Goal: Find specific page/section: Find specific page/section

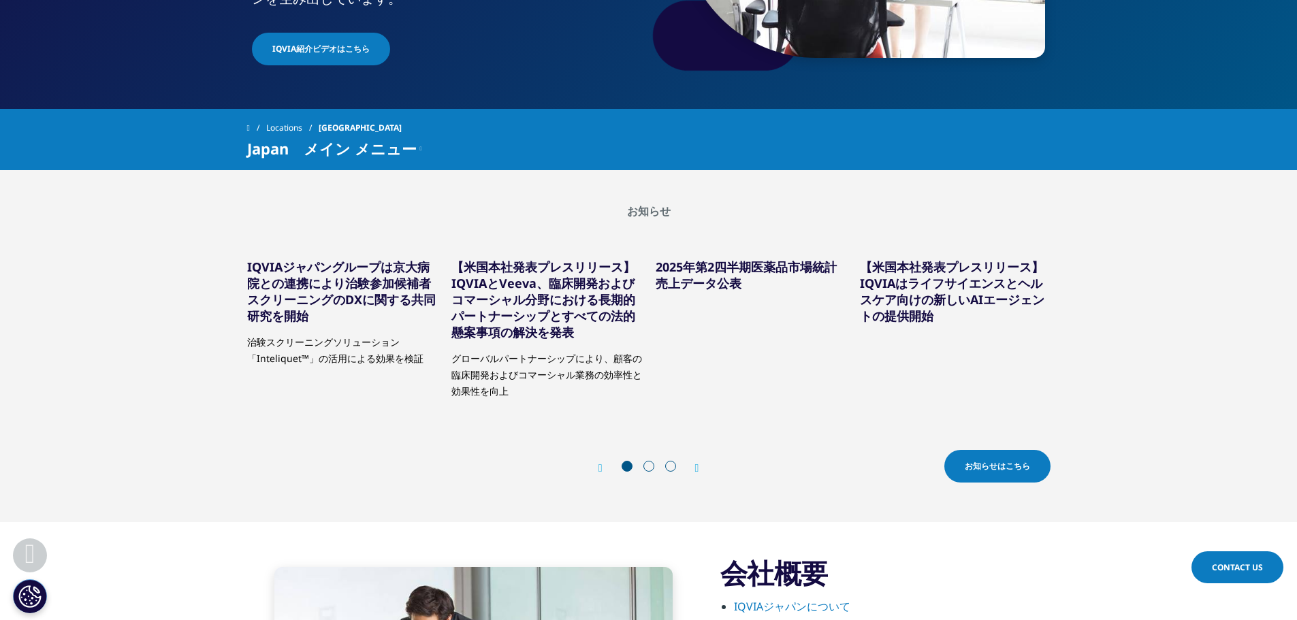
click at [654, 469] on div at bounding box center [648, 468] width 65 height 14
click at [694, 472] on div "Next" at bounding box center [691, 468] width 18 height 13
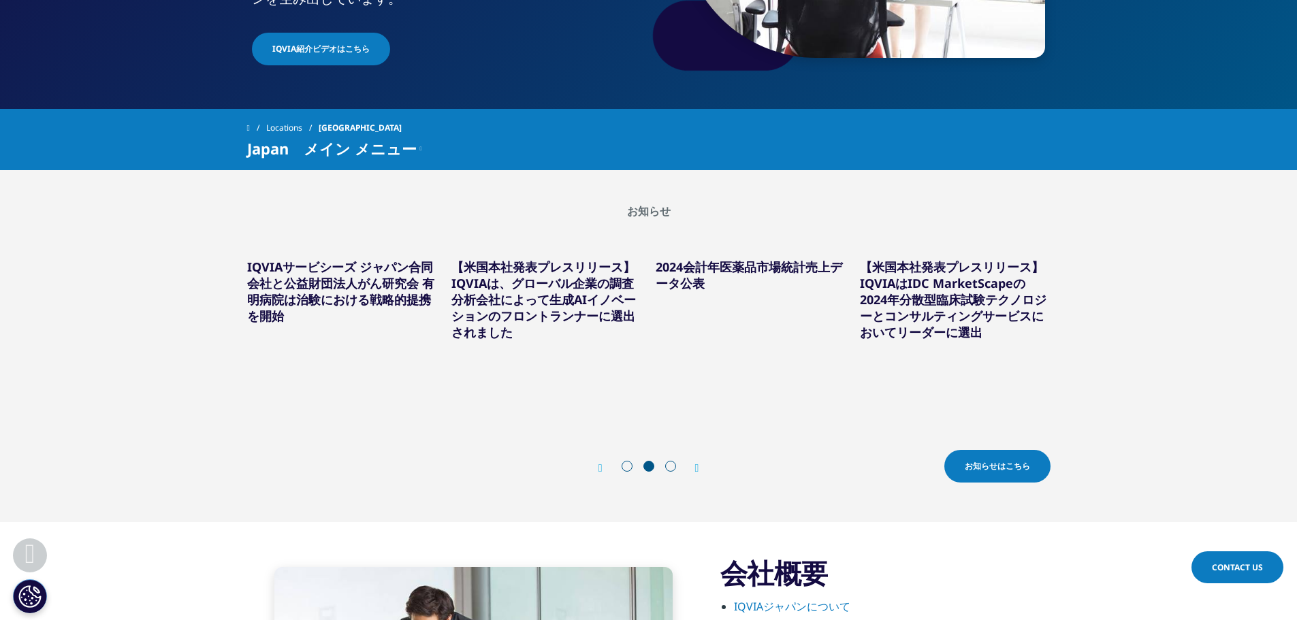
click at [694, 472] on div "Next" at bounding box center [691, 468] width 18 height 13
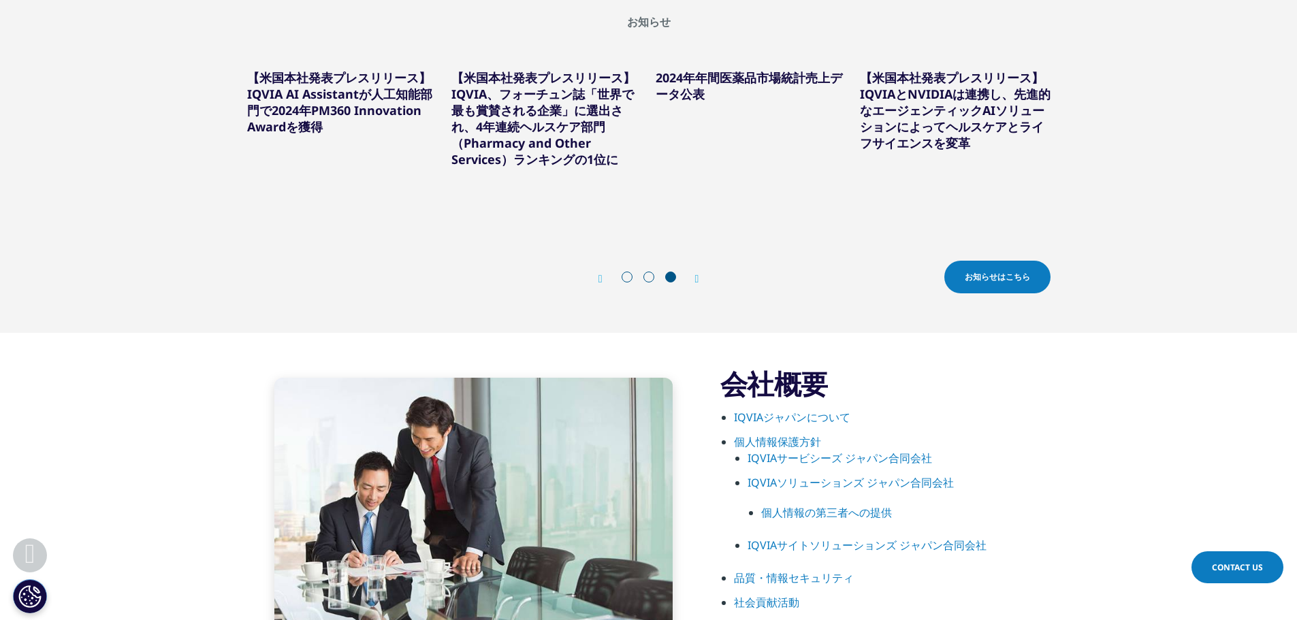
scroll to position [567, 0]
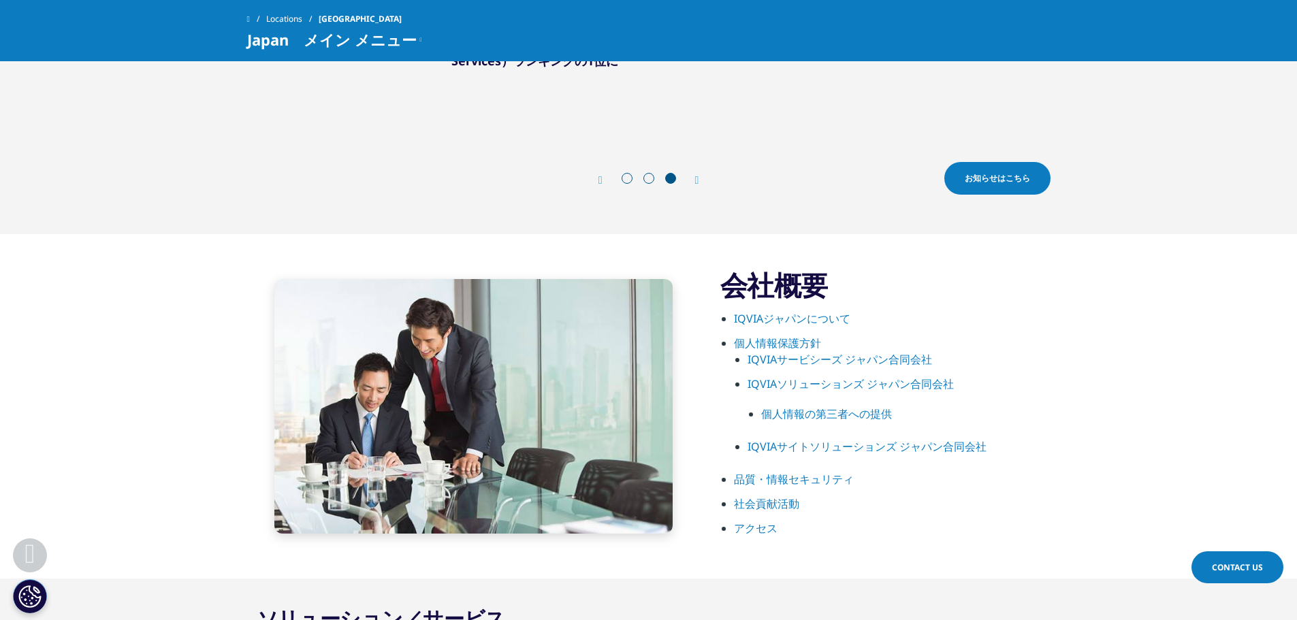
click at [870, 383] on link "IQVIAソリューションズ ジャパン合同会社" at bounding box center [851, 384] width 206 height 15
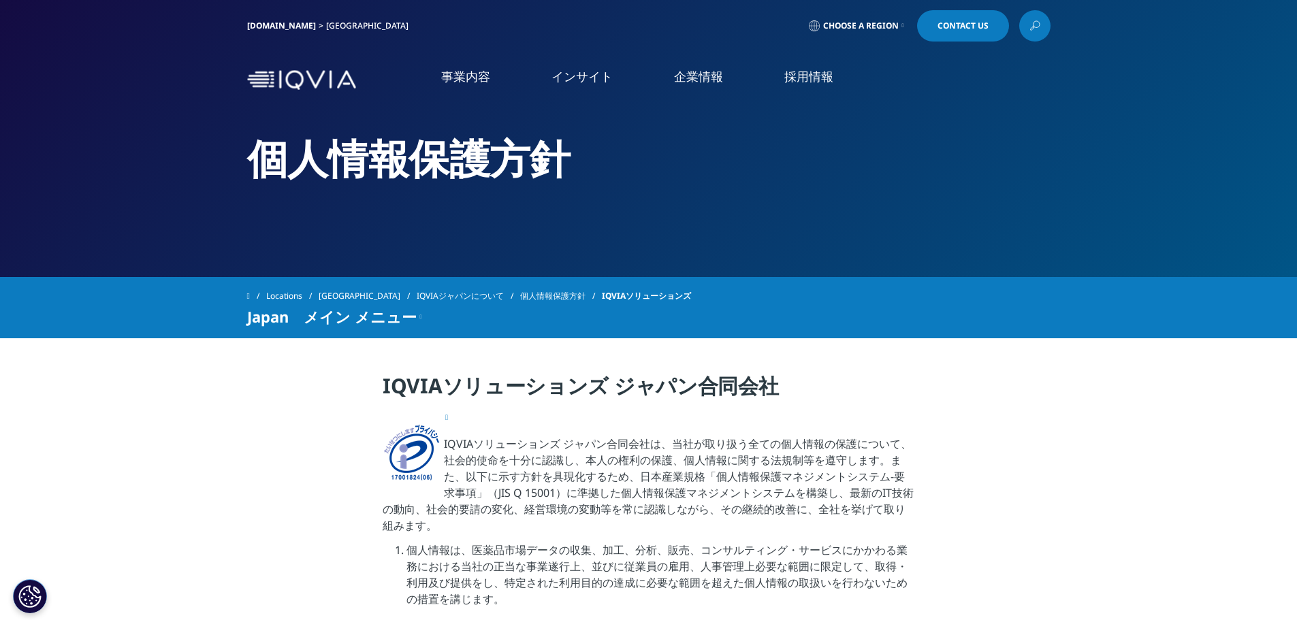
click at [272, 325] on span "Japan　メイン メニュー" at bounding box center [332, 316] width 170 height 16
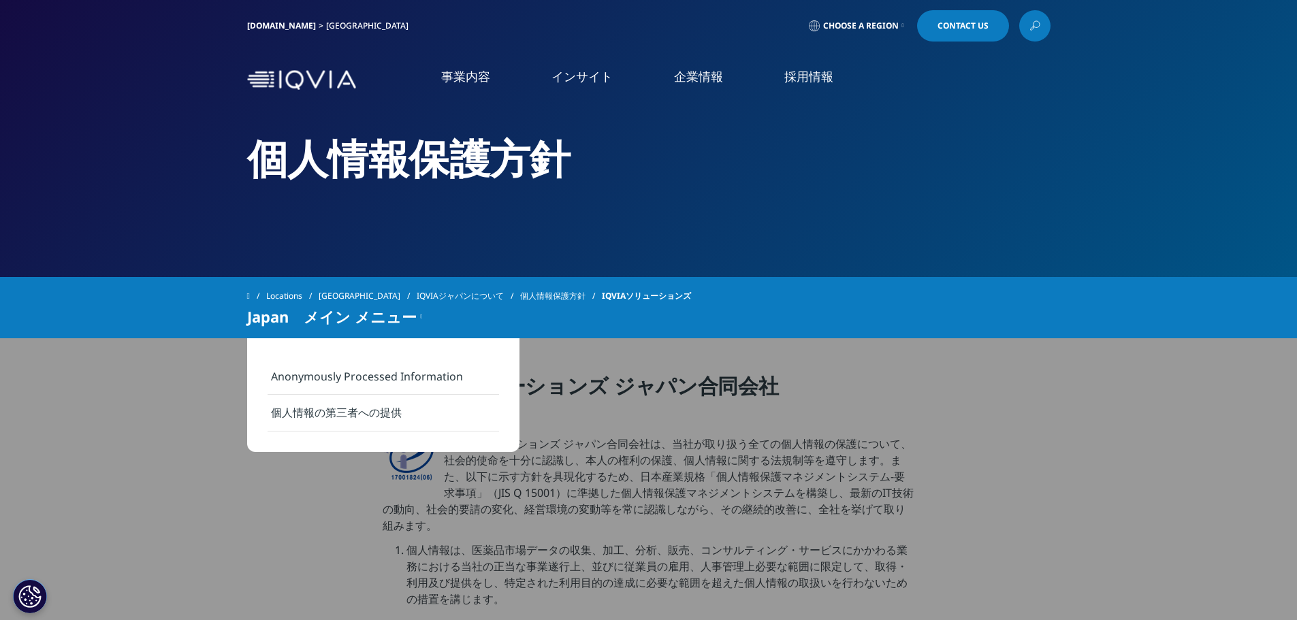
click at [273, 325] on span "Japan　メイン メニュー" at bounding box center [332, 316] width 170 height 16
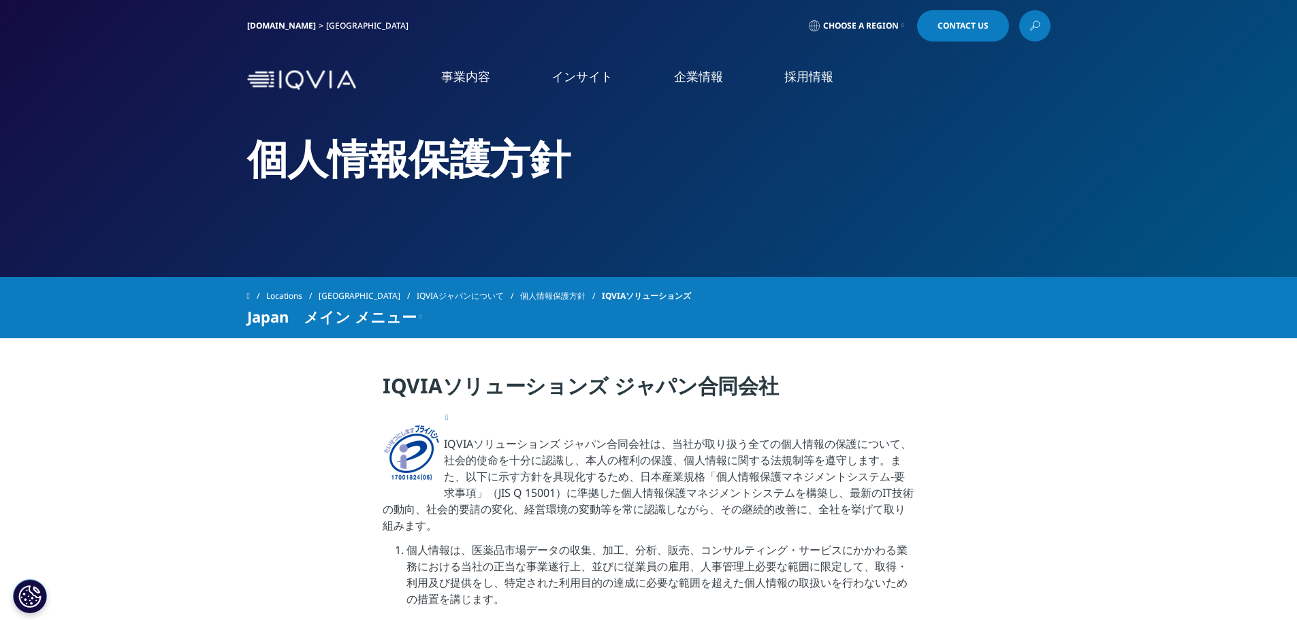
click at [250, 296] on span at bounding box center [248, 296] width 3 height 10
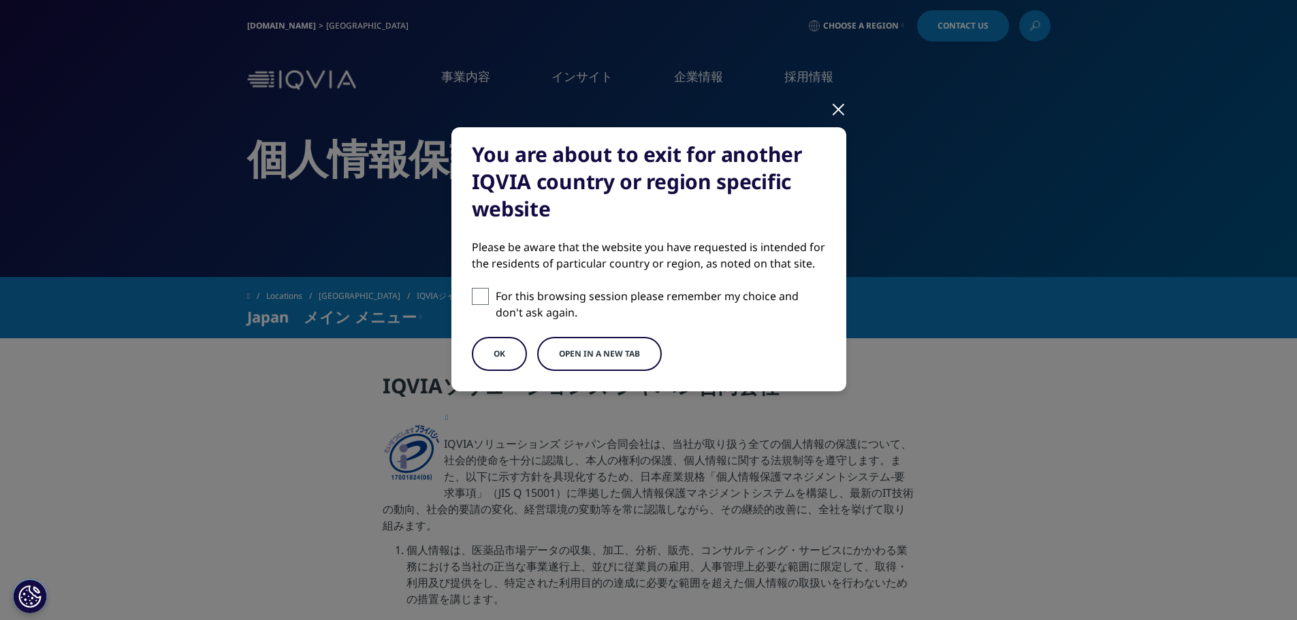
click at [842, 116] on div at bounding box center [839, 108] width 16 height 37
